Goal: Transaction & Acquisition: Purchase product/service

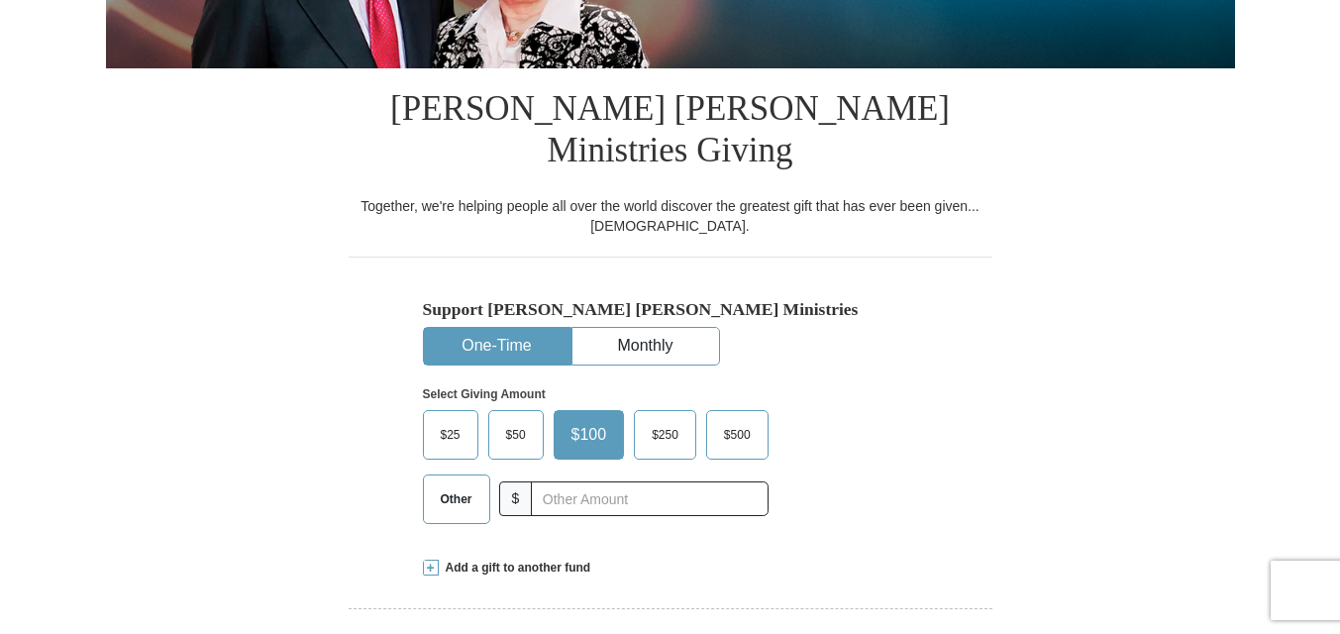
scroll to position [693, 0]
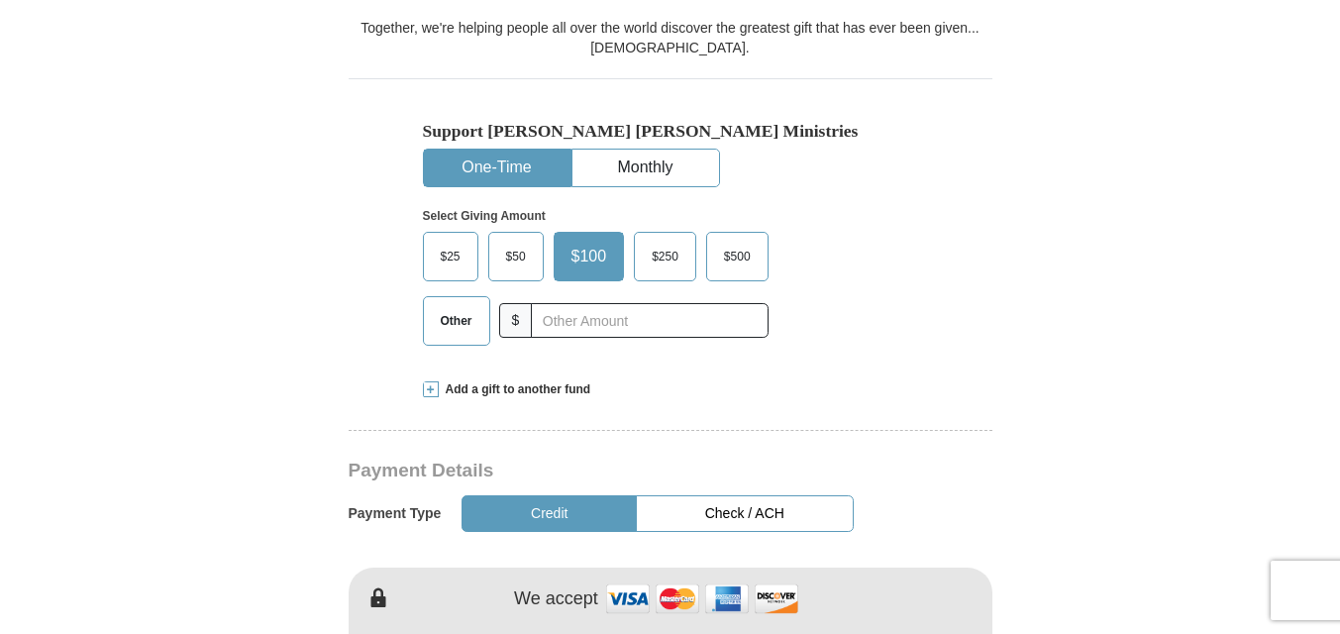
click at [538, 155] on button "One-Time" at bounding box center [497, 168] width 147 height 37
click at [461, 244] on span "$25" at bounding box center [451, 257] width 40 height 30
click at [0, 0] on input "$25" at bounding box center [0, 0] width 0 height 0
click at [458, 309] on span "Other" at bounding box center [456, 321] width 51 height 30
click at [0, 0] on input "Other" at bounding box center [0, 0] width 0 height 0
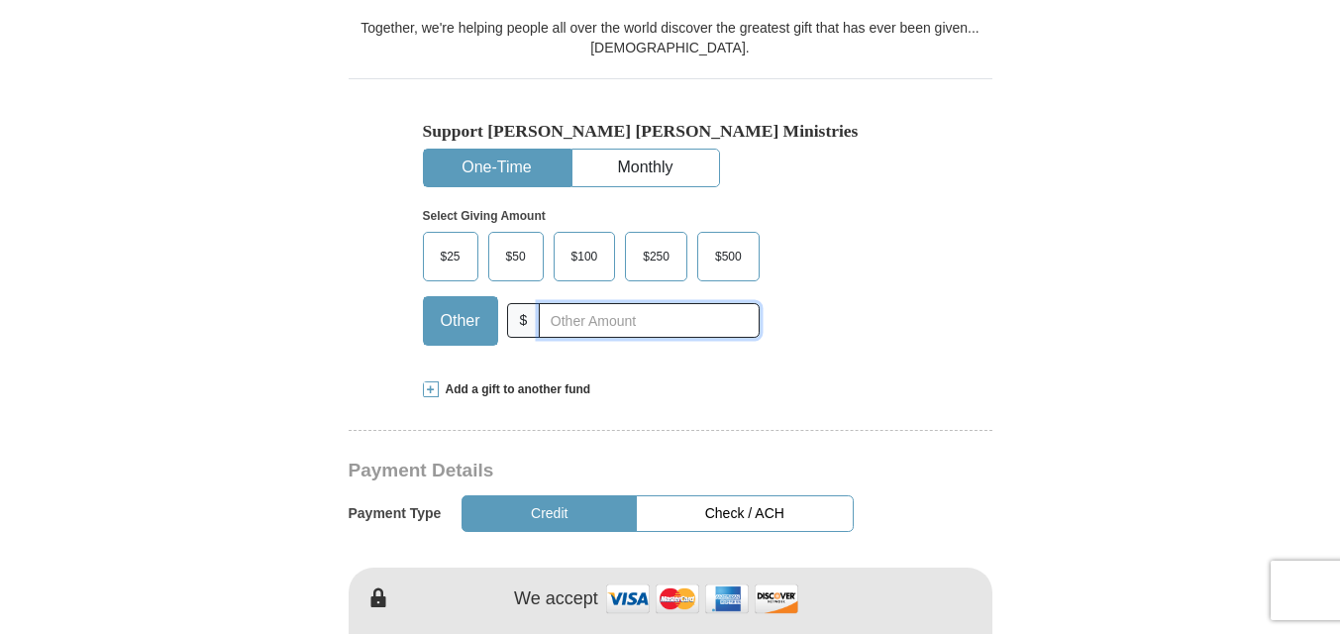
click at [550, 306] on input "text" at bounding box center [649, 320] width 220 height 35
type input "20.00"
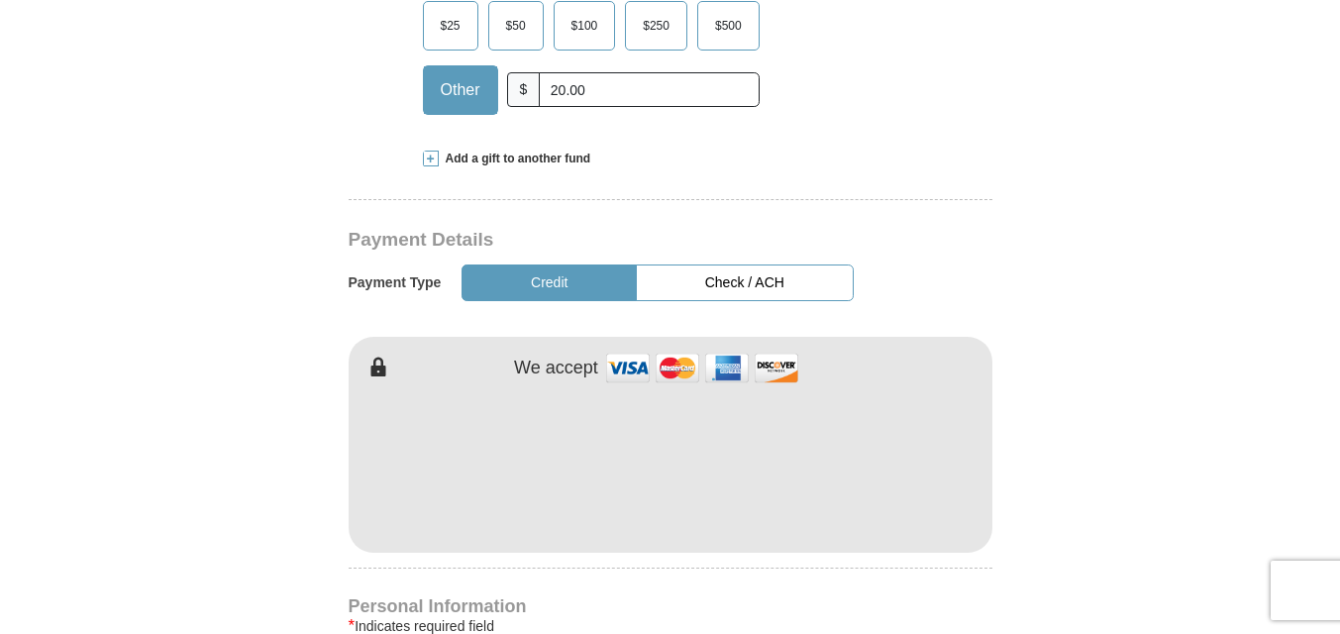
click at [564, 271] on button "Credit" at bounding box center [548, 282] width 175 height 37
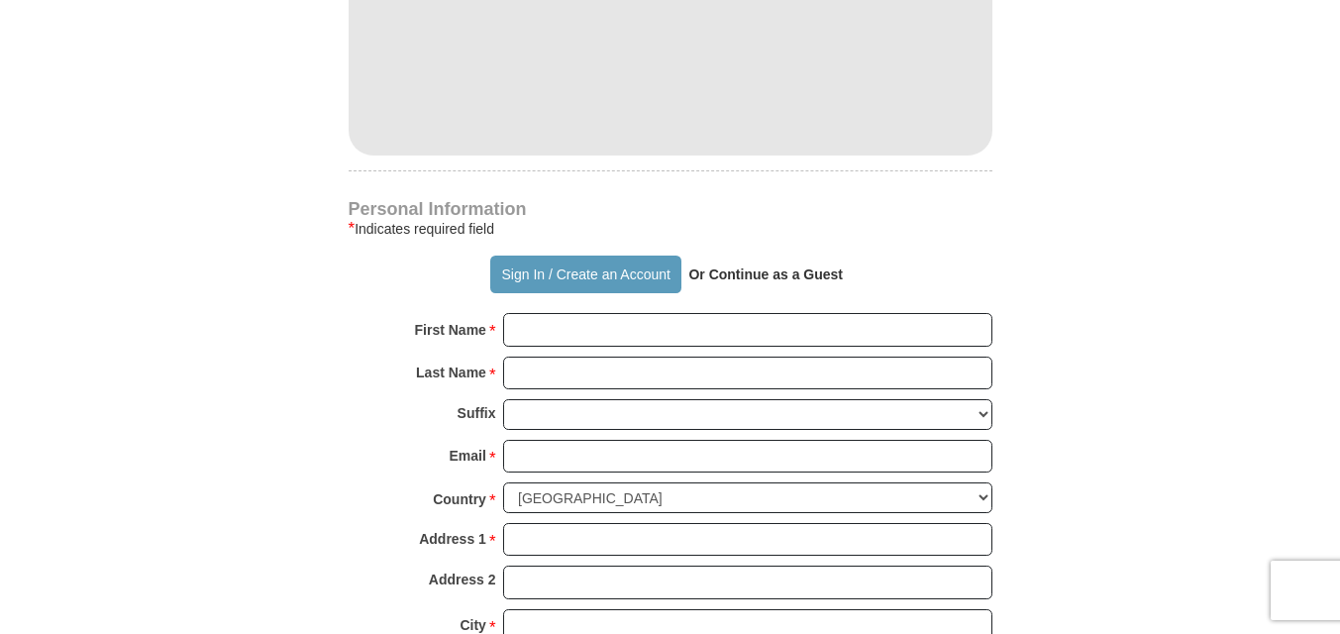
scroll to position [1386, 0]
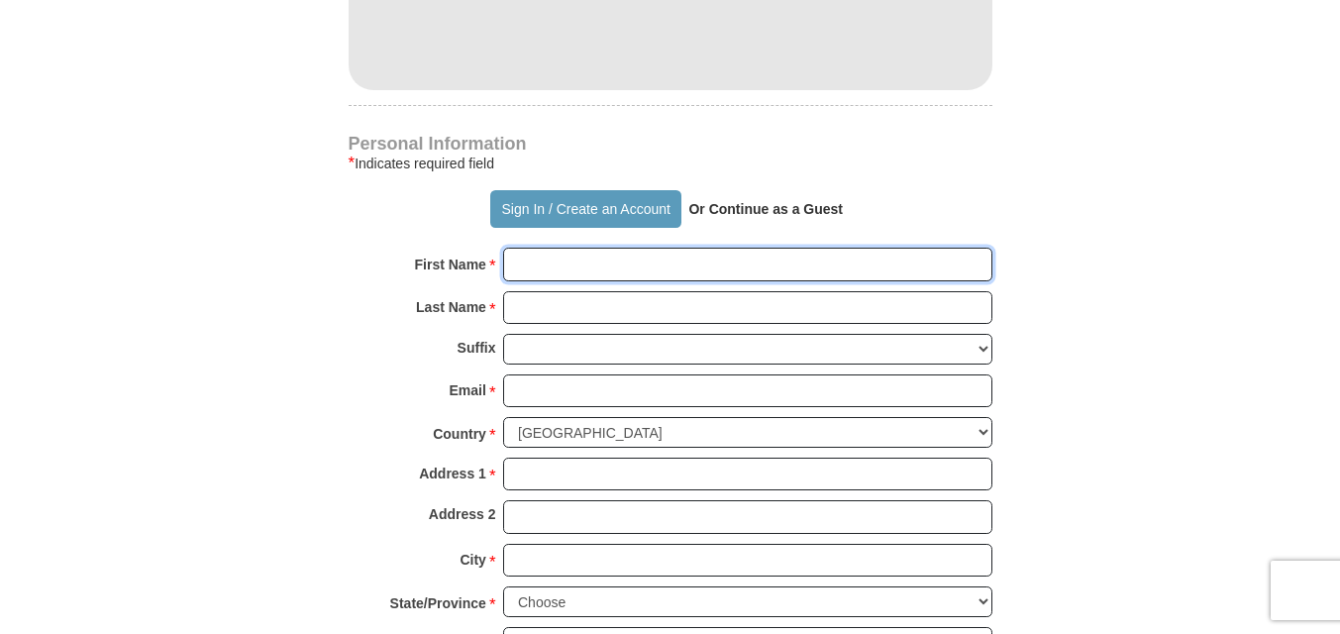
click at [543, 254] on input "First Name *" at bounding box center [747, 265] width 489 height 34
type input "[PERSON_NAME]"
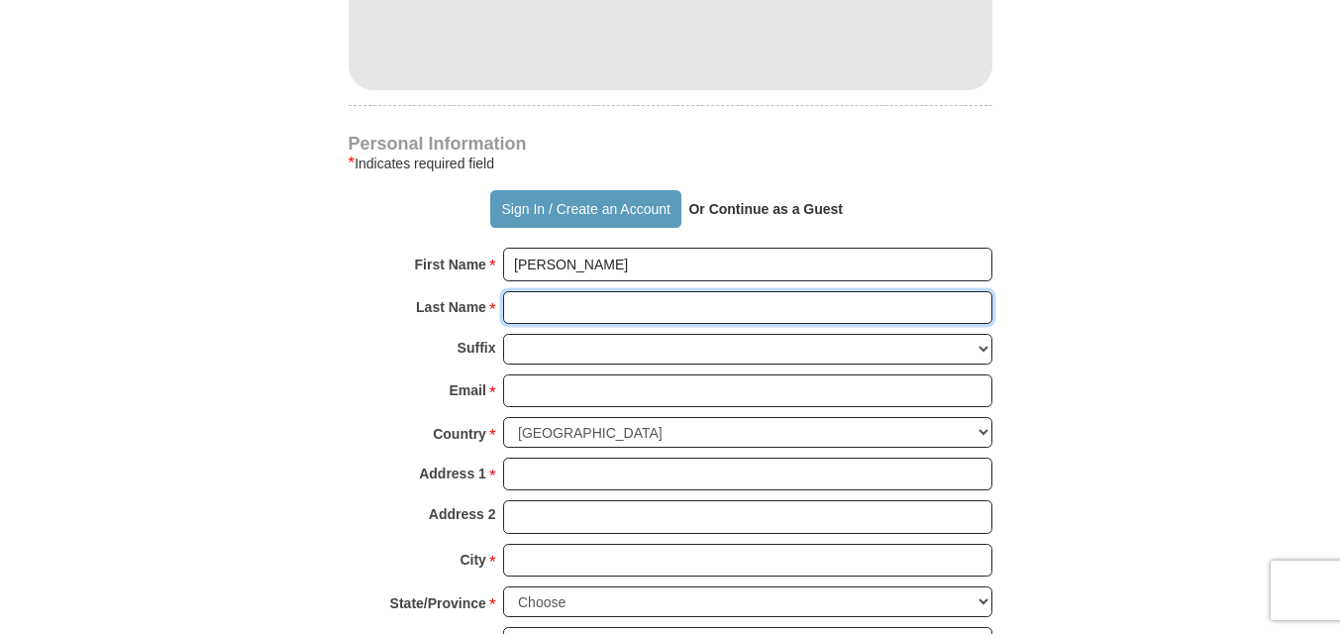
click at [592, 294] on input "Last Name *" at bounding box center [747, 308] width 489 height 34
type input "[PERSON_NAME]"
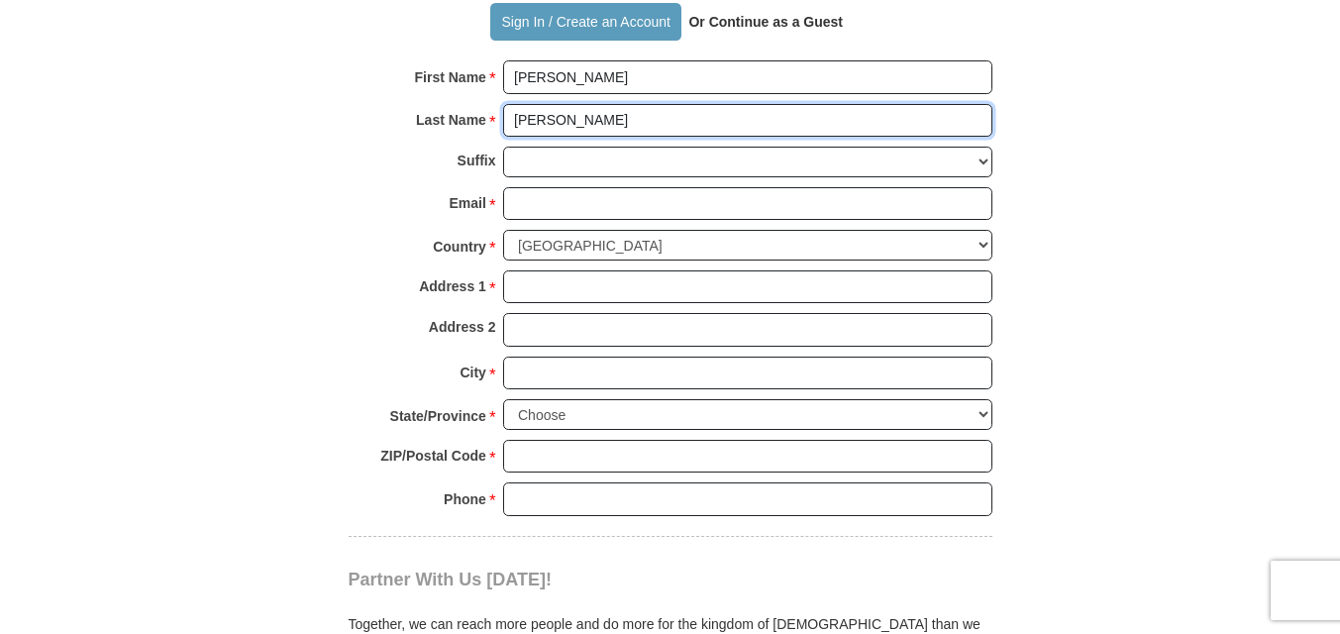
scroll to position [1617, 0]
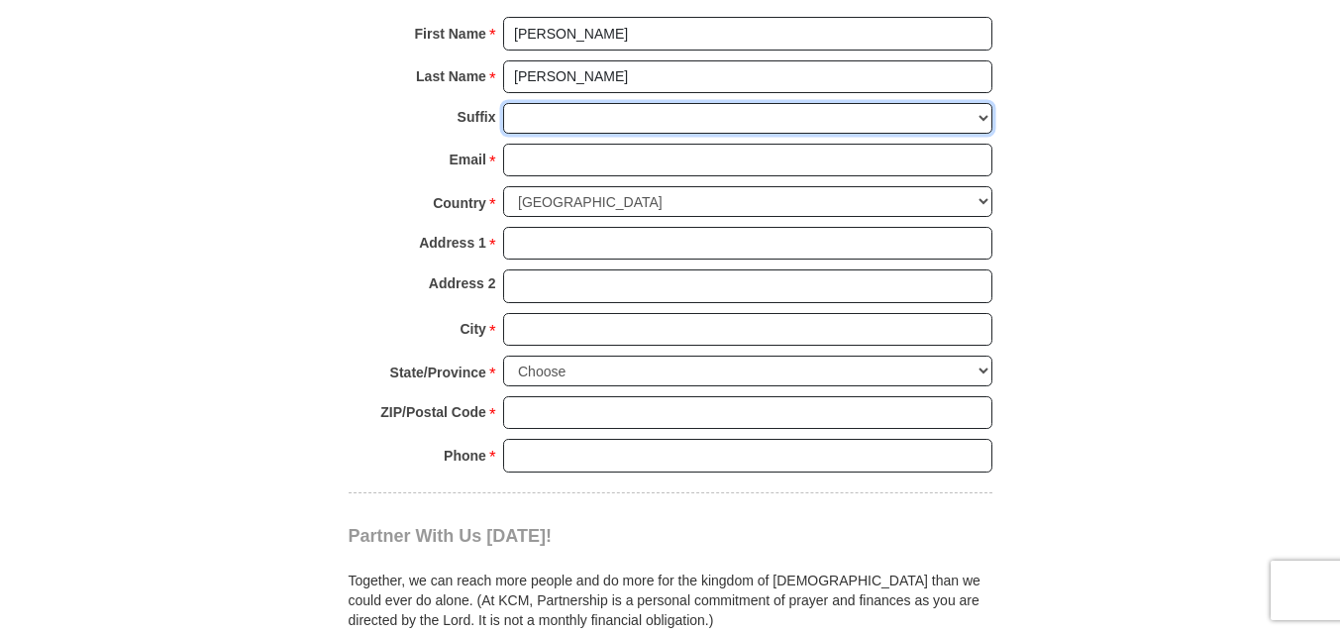
click at [983, 103] on select "[PERSON_NAME] I II III IV V VI" at bounding box center [747, 118] width 489 height 31
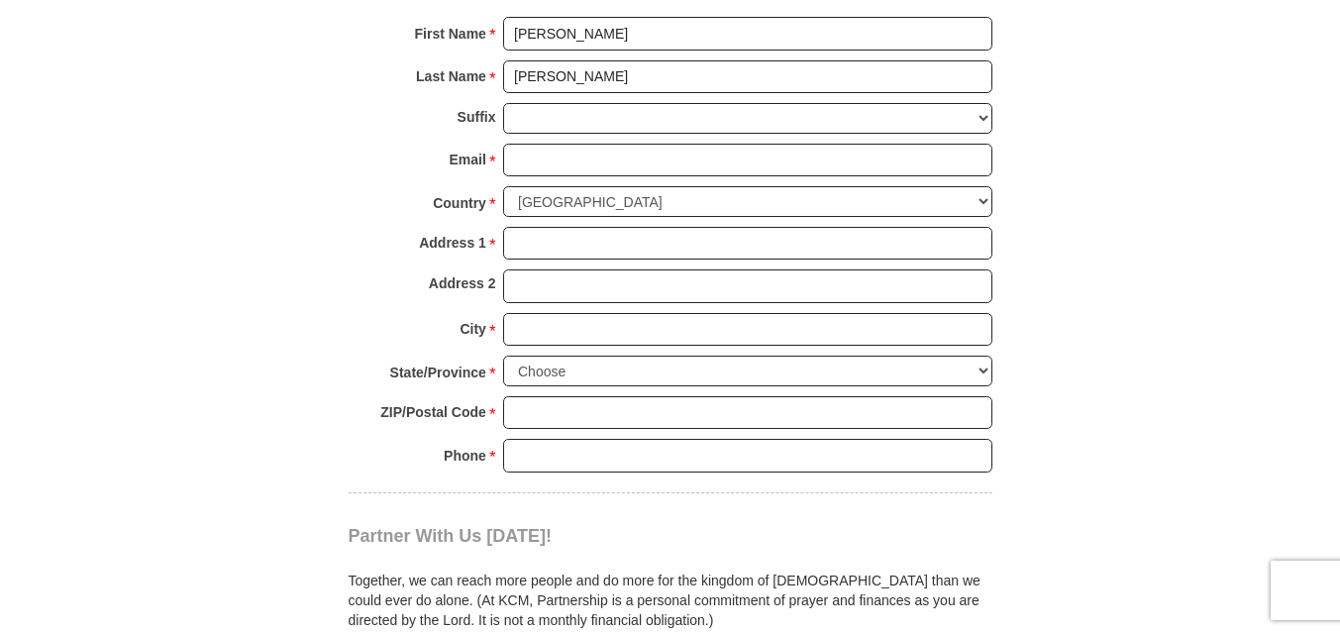
click at [976, 189] on select "[GEOGRAPHIC_DATA] [GEOGRAPHIC_DATA] [GEOGRAPHIC_DATA] [GEOGRAPHIC_DATA] [GEOGRA…" at bounding box center [747, 201] width 489 height 31
select select "AU"
click at [503, 186] on select "[GEOGRAPHIC_DATA] [GEOGRAPHIC_DATA] [GEOGRAPHIC_DATA] [GEOGRAPHIC_DATA] [GEOGRA…" at bounding box center [747, 201] width 489 height 31
drag, startPoint x: 515, startPoint y: 225, endPoint x: 526, endPoint y: 220, distance: 12.0
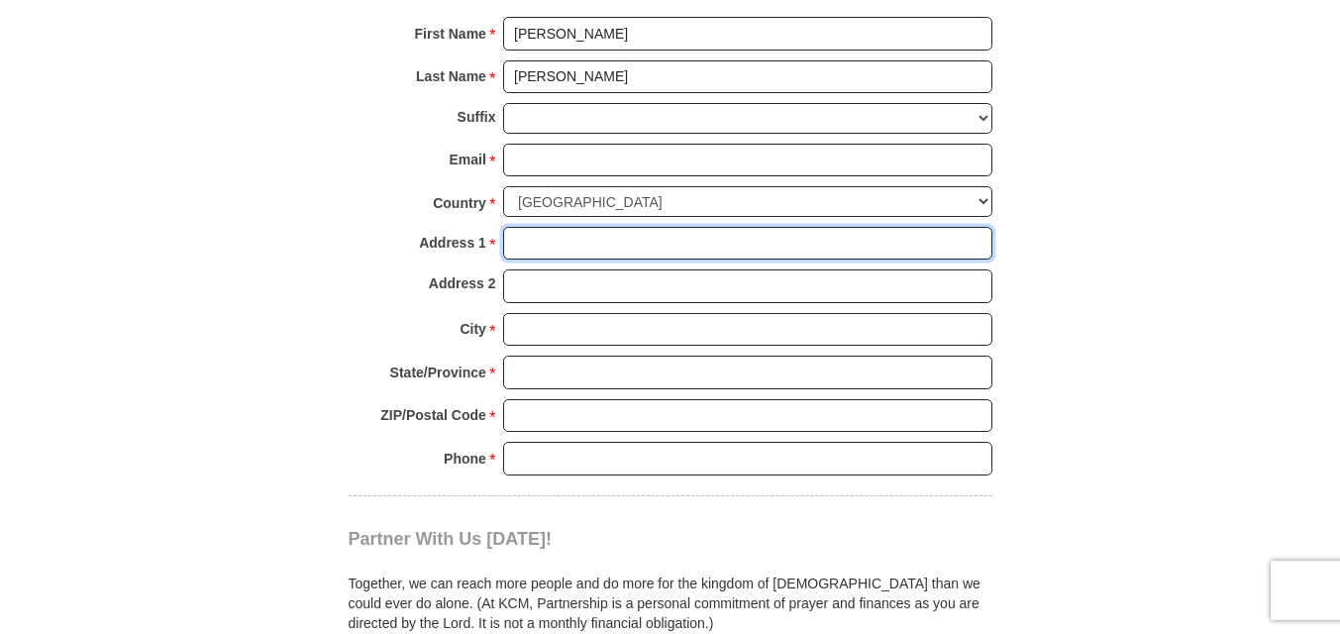
click at [515, 227] on input "Address 1 *" at bounding box center [747, 244] width 489 height 34
type input "[STREET_ADDRESS][DEMOGRAPHIC_DATA]"
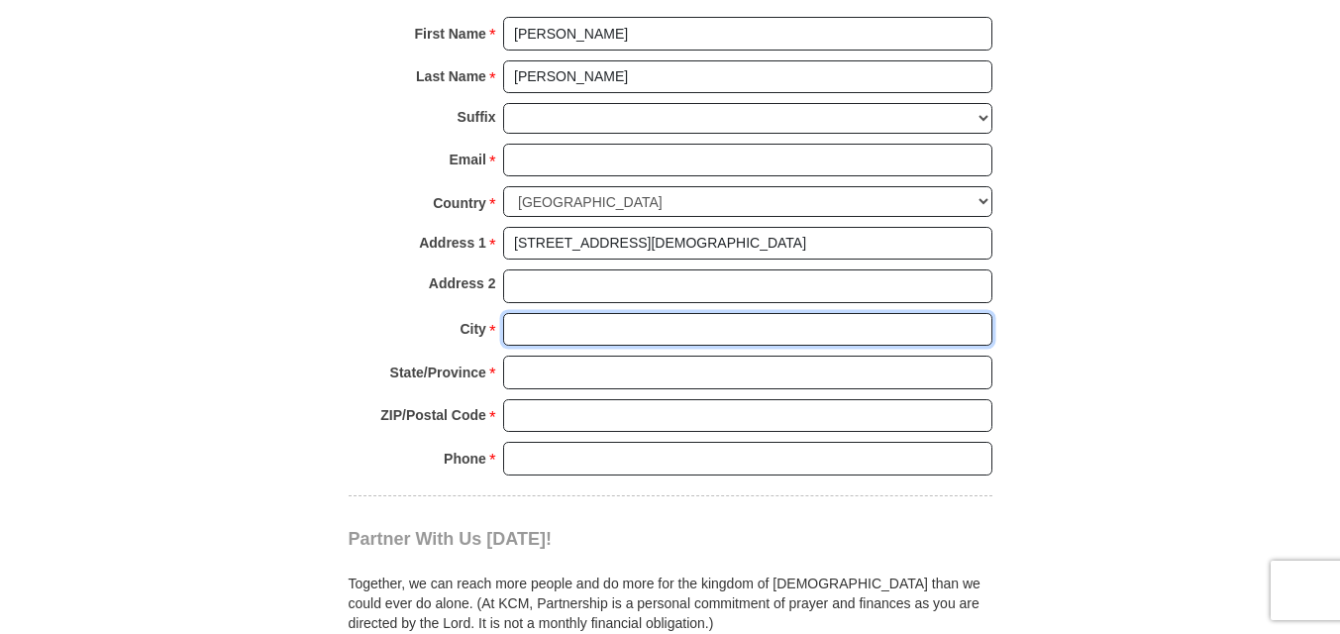
click at [532, 314] on input "City *" at bounding box center [747, 330] width 489 height 34
type input "[GEOGRAPHIC_DATA]"
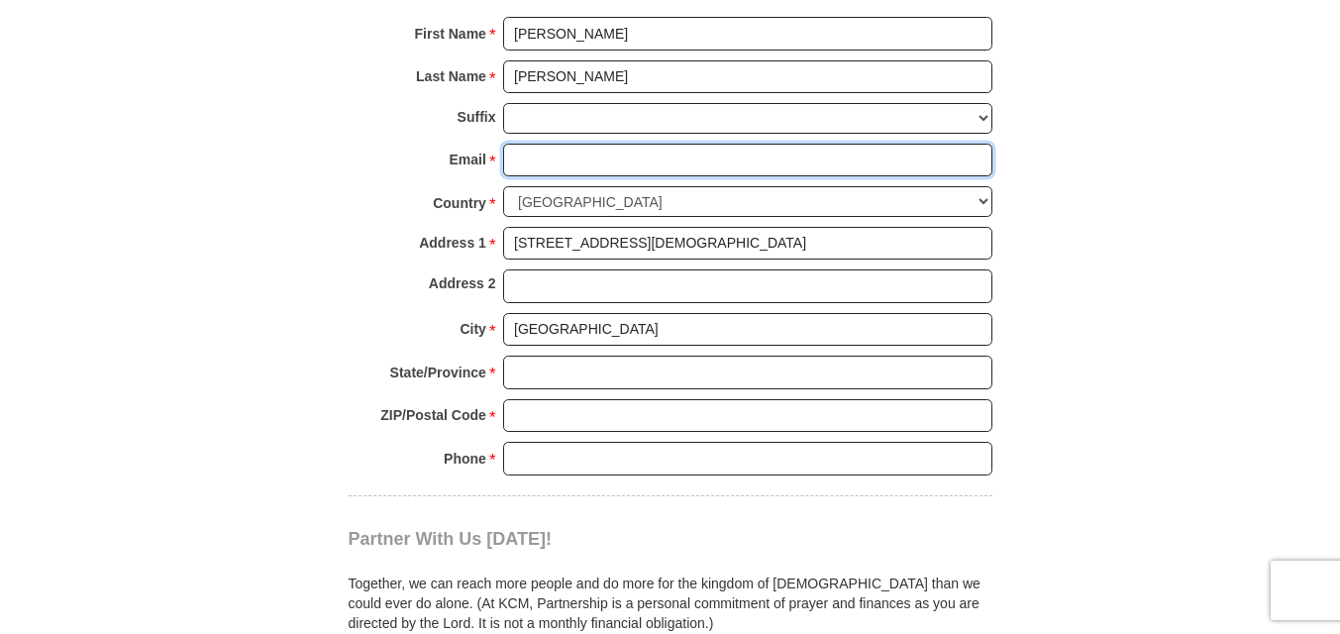
type input "[EMAIL_ADDRESS][DOMAIN_NAME]"
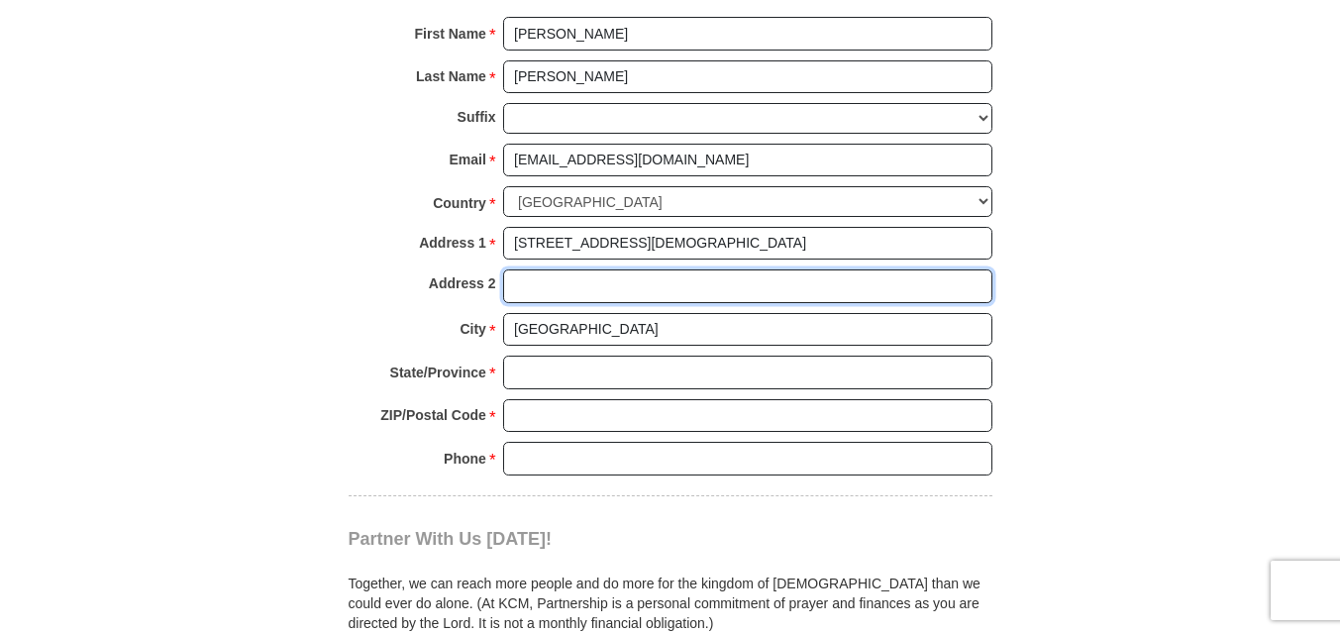
type input "as above"
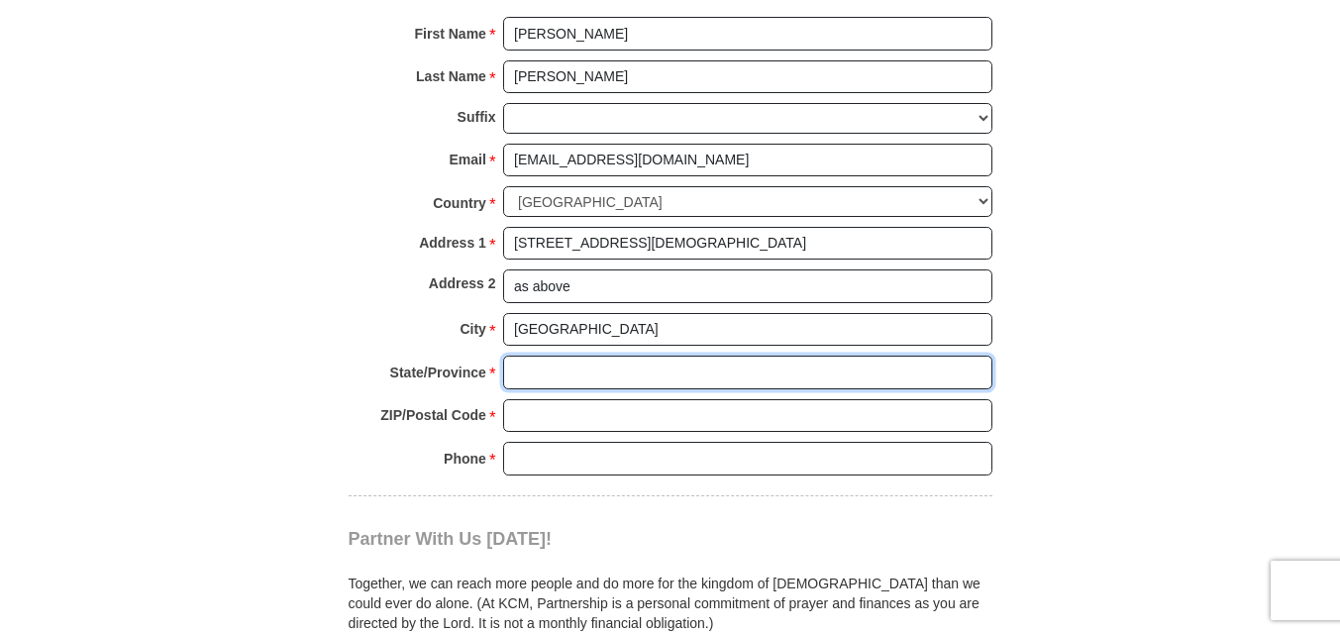
type input "[GEOGRAPHIC_DATA]"
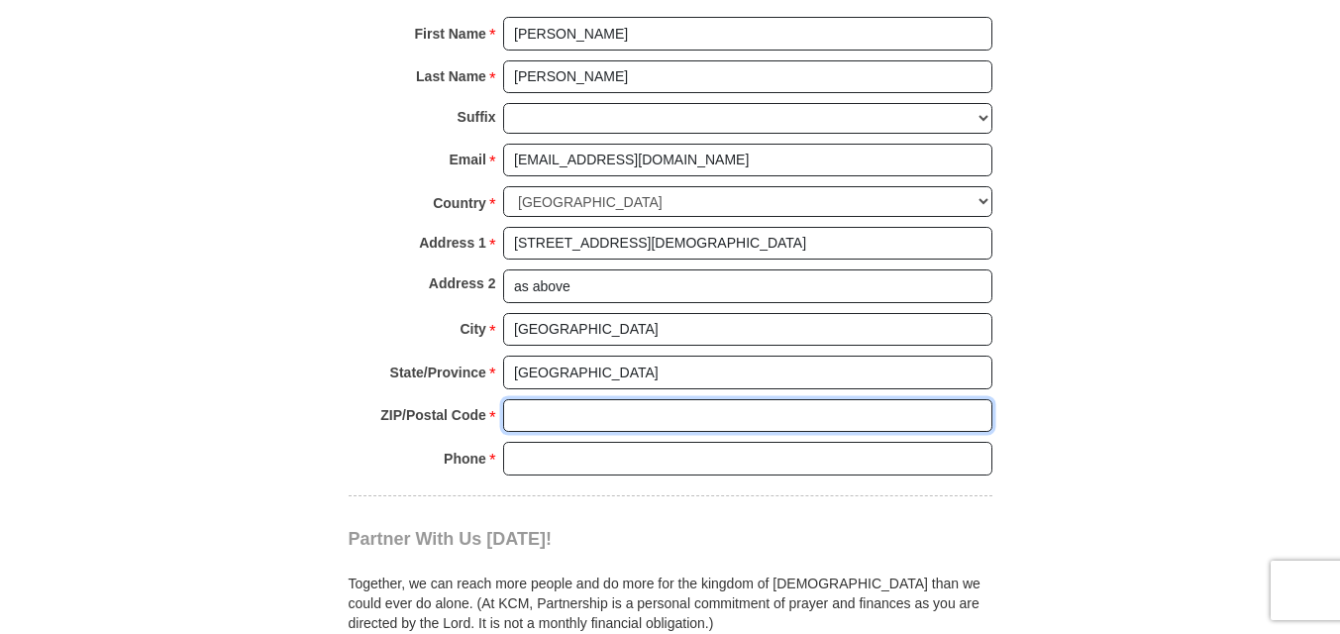
type input "2154"
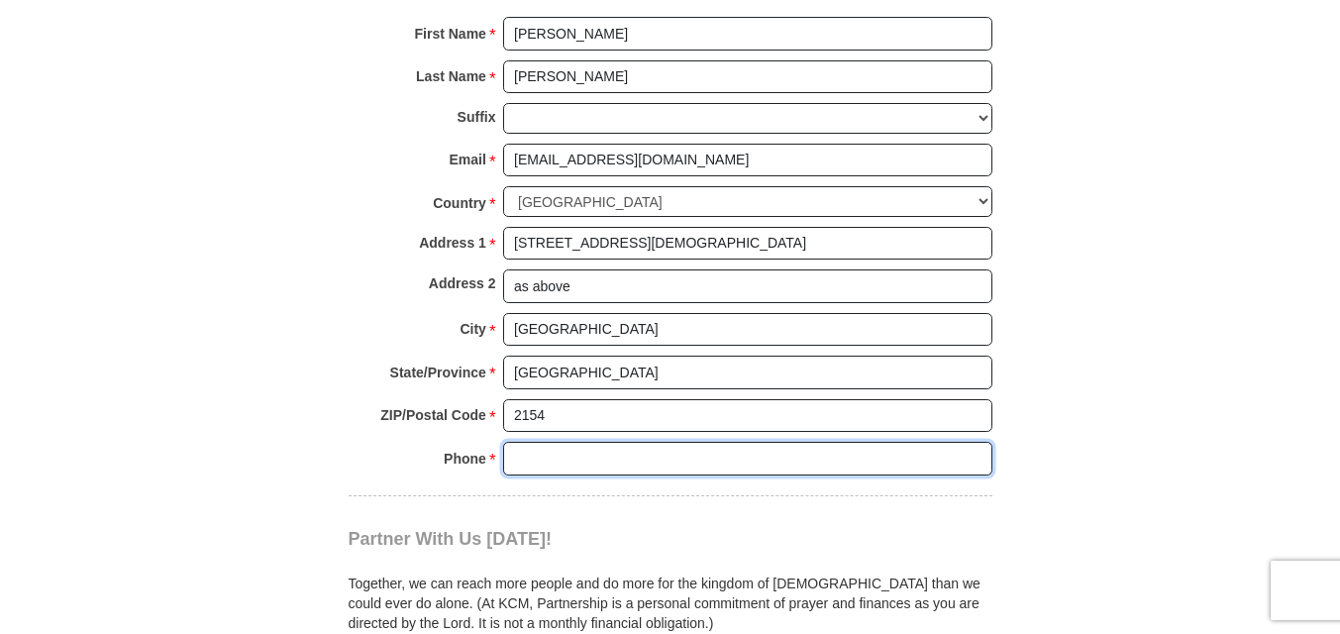
type input "0421786619"
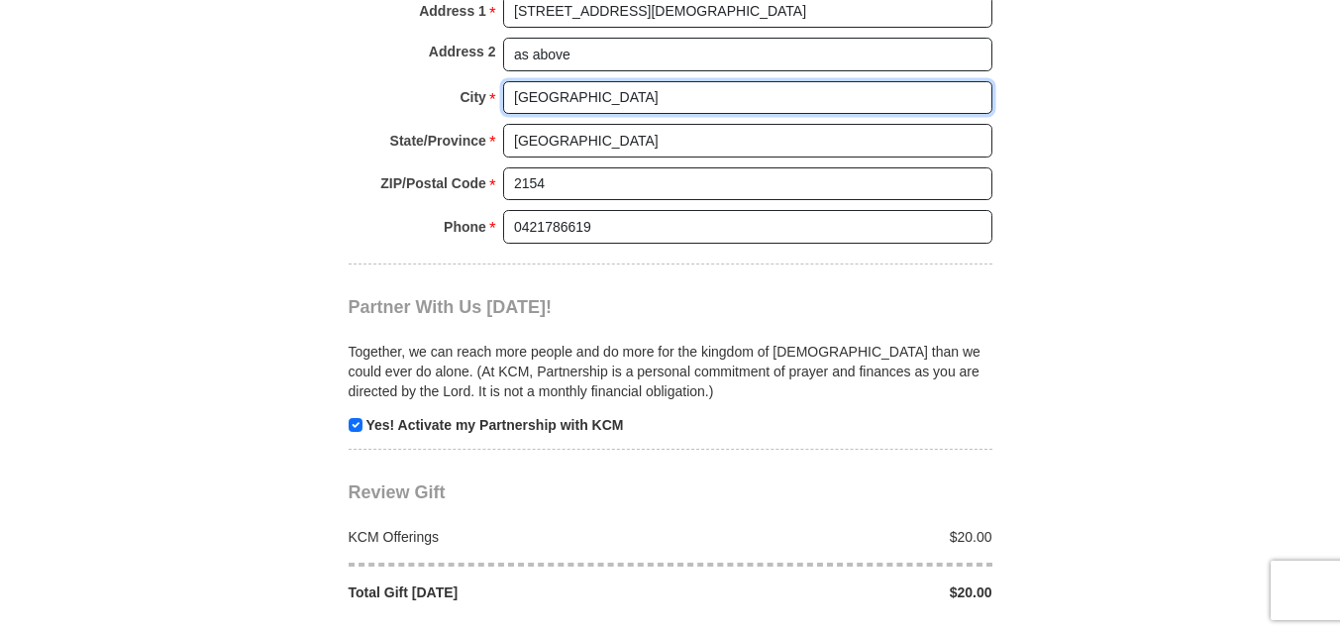
scroll to position [2079, 0]
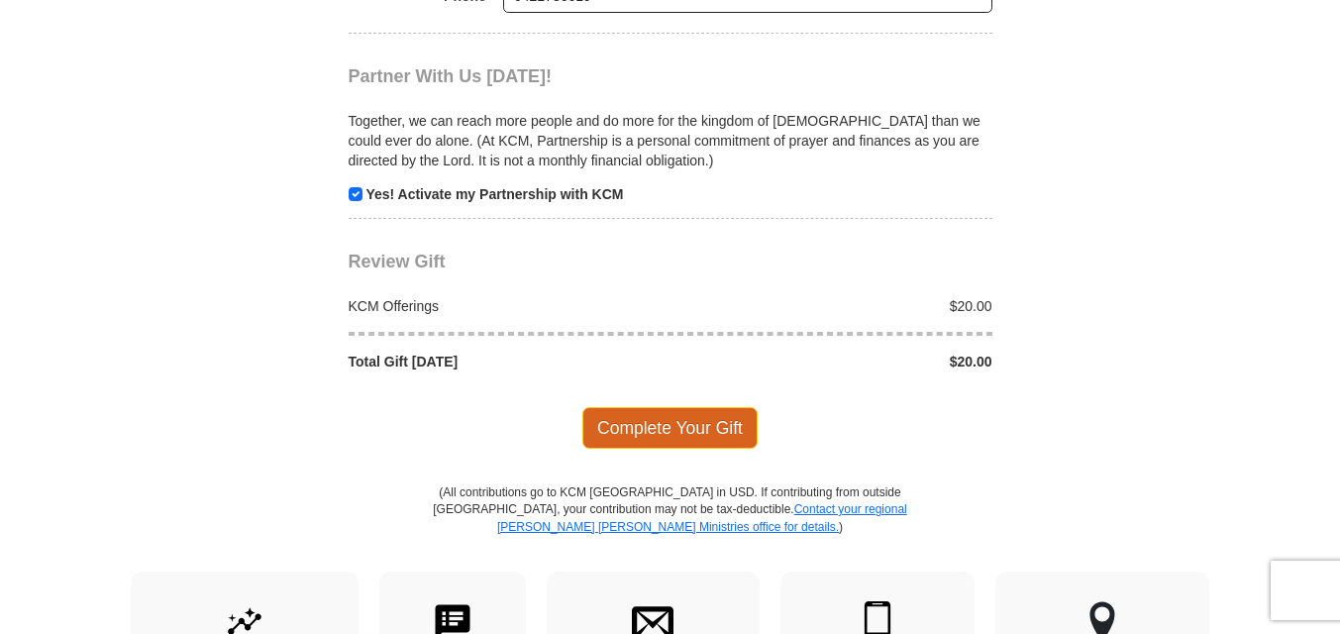
click at [678, 414] on span "Complete Your Gift" at bounding box center [669, 428] width 175 height 42
